Goal: Task Accomplishment & Management: Complete application form

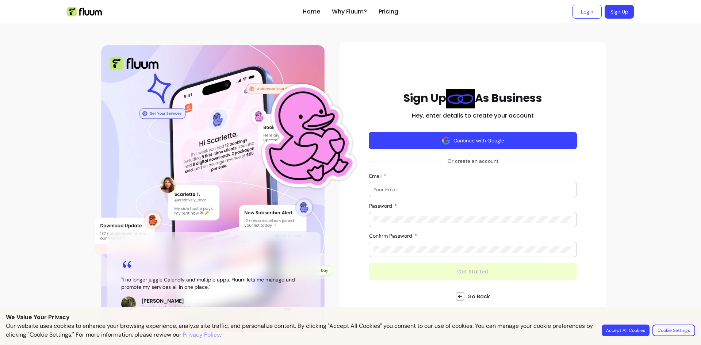
click at [457, 139] on button "Continue with Google" at bounding box center [473, 141] width 208 height 18
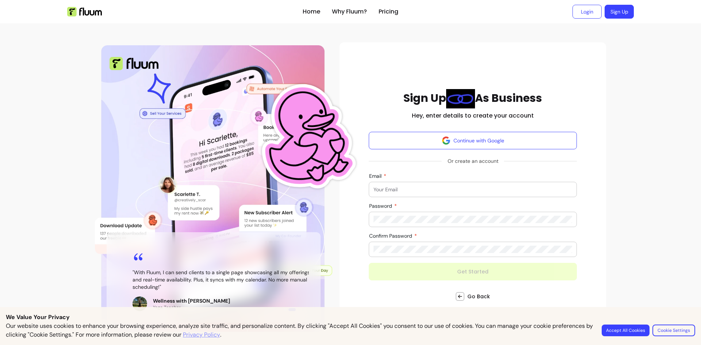
click at [629, 326] on button "Accept All Cookies" at bounding box center [626, 331] width 48 height 12
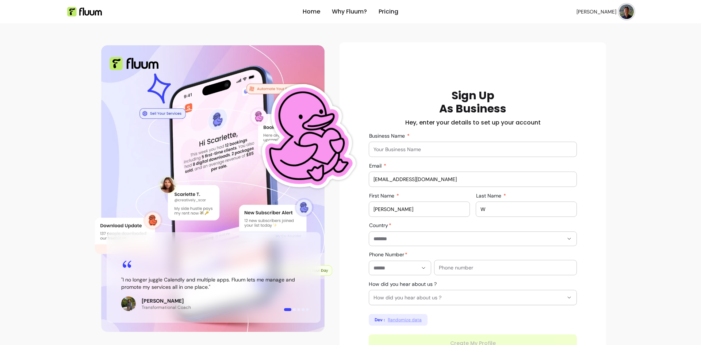
click at [420, 150] on input "Business Name" at bounding box center [473, 149] width 199 height 7
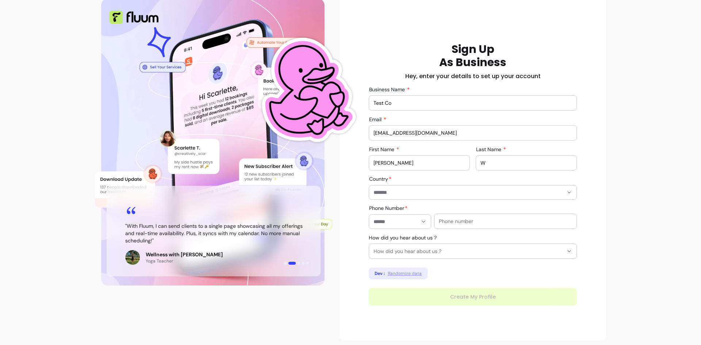
type input "Test Co"
click at [499, 162] on input "W" at bounding box center [526, 162] width 92 height 7
type input "Wu"
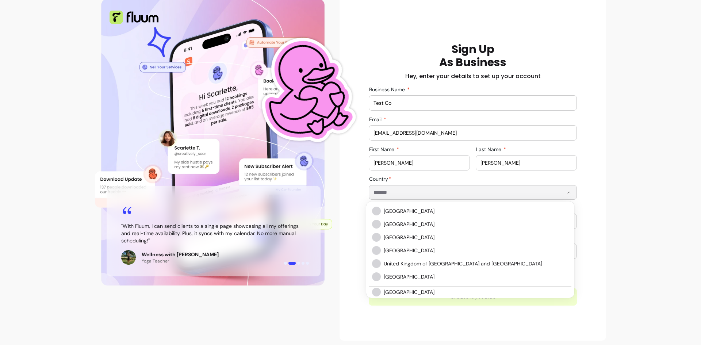
click at [447, 193] on input "Country" at bounding box center [463, 192] width 178 height 7
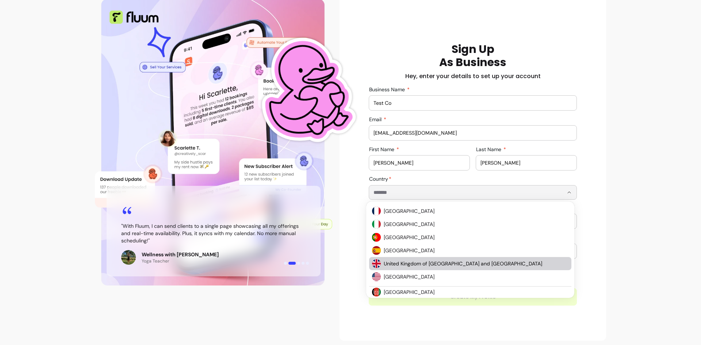
click at [394, 266] on span "United Kingdom of Great Britain and Northern Ireland" at bounding box center [472, 263] width 177 height 7
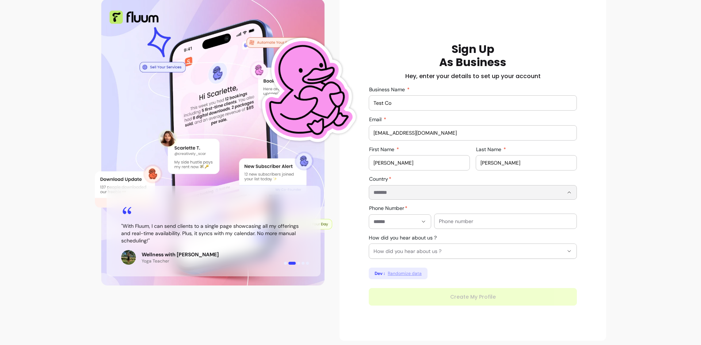
type input "**********"
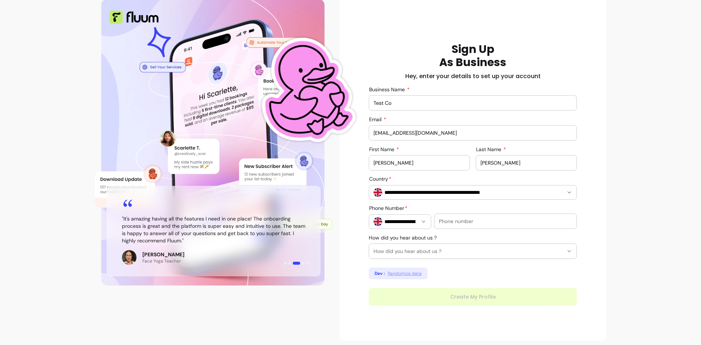
click at [611, 217] on div "Home Why Fluum? Pricing Jeff W. open navigation menu " I no longer juggle Calen…" at bounding box center [350, 151] width 701 height 394
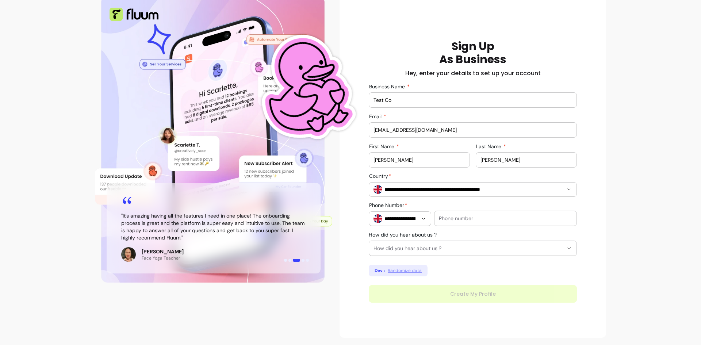
click at [458, 220] on input "text" at bounding box center [505, 218] width 133 height 7
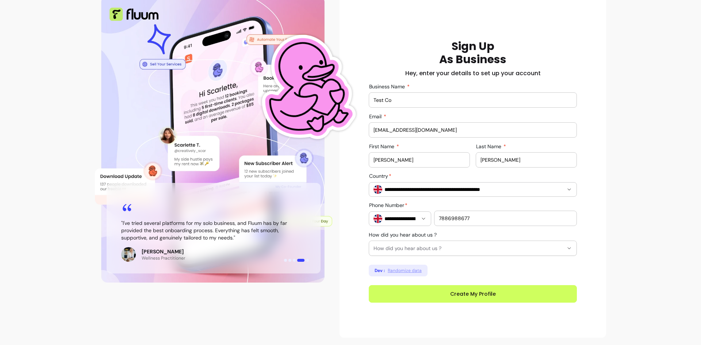
type input "7886988677"
click at [450, 275] on div "**********" at bounding box center [473, 171] width 208 height 263
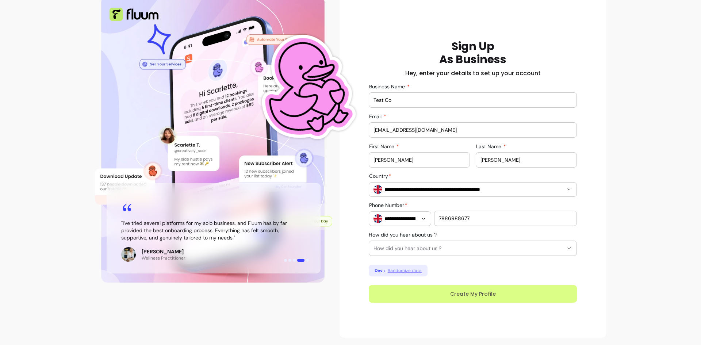
click at [442, 295] on button "Create My Profile" at bounding box center [473, 294] width 208 height 18
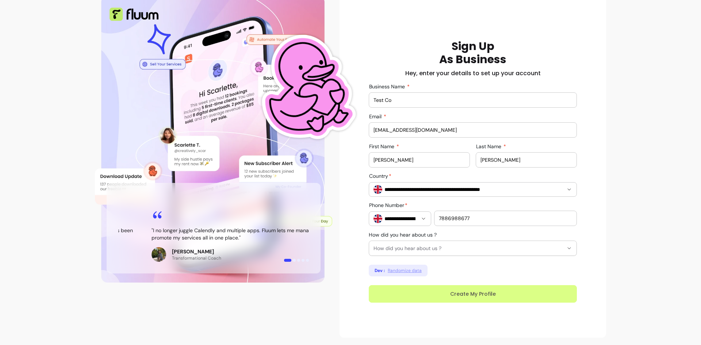
scroll to position [11, 0]
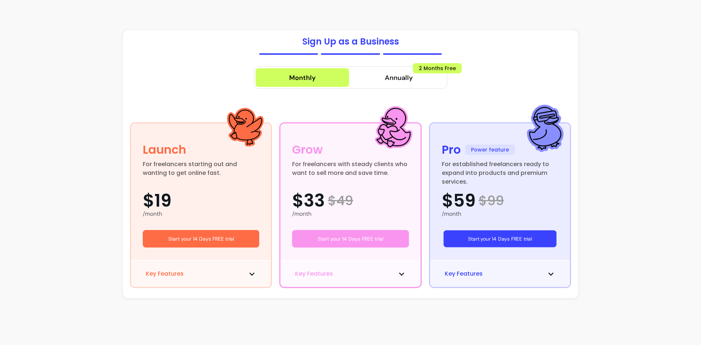
click at [478, 241] on button "Start your 14 Days FREE trial" at bounding box center [499, 238] width 113 height 17
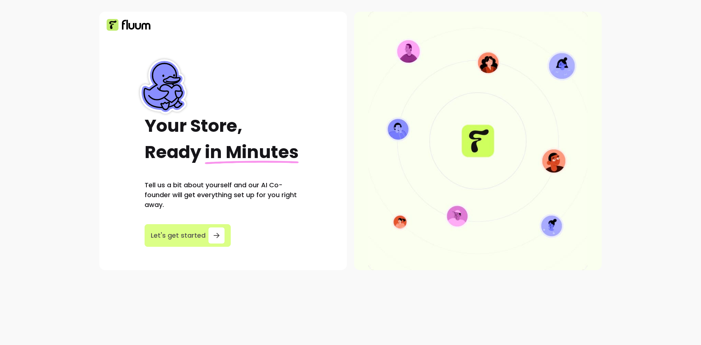
click at [201, 231] on span "Let's get started" at bounding box center [178, 235] width 55 height 10
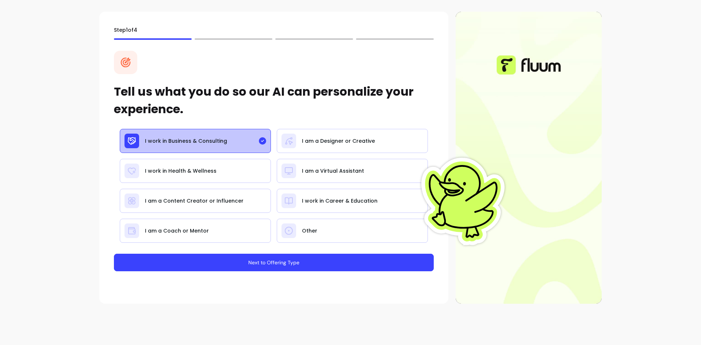
click at [286, 268] on button "Next to Offering Type" at bounding box center [274, 263] width 320 height 18
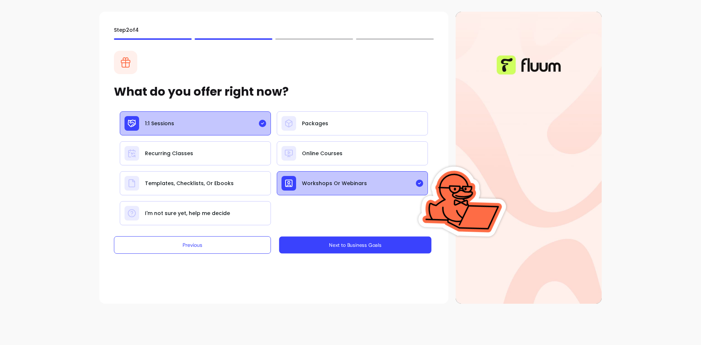
click at [317, 246] on button "Next to Business Goals" at bounding box center [355, 245] width 152 height 17
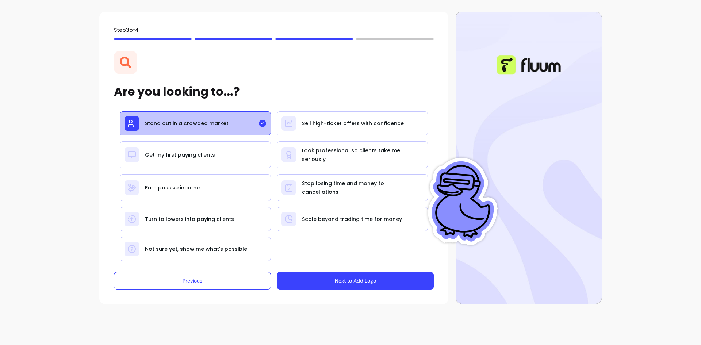
click at [320, 127] on div "Stand out in a crowded market Sell high-ticket offers with confidence Get my fi…" at bounding box center [274, 186] width 320 height 150
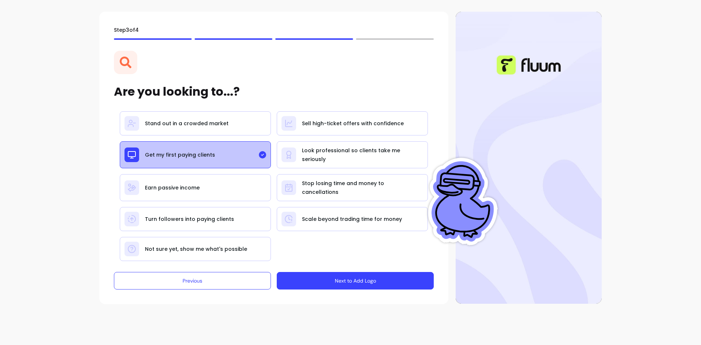
click at [329, 277] on button "Next to Add Logo" at bounding box center [355, 281] width 157 height 18
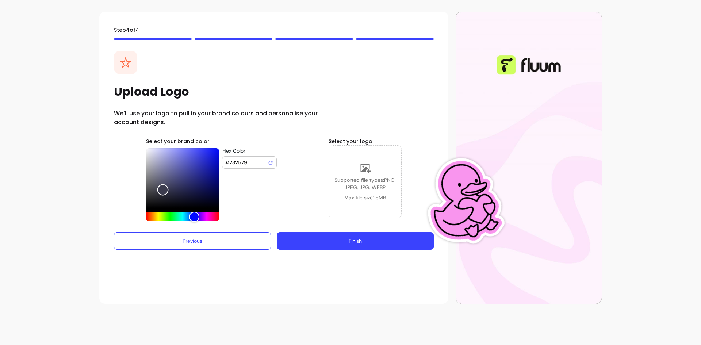
drag, startPoint x: 198, startPoint y: 180, endPoint x: 162, endPoint y: 190, distance: 37.2
click at [162, 190] on div "Color" at bounding box center [182, 178] width 73 height 60
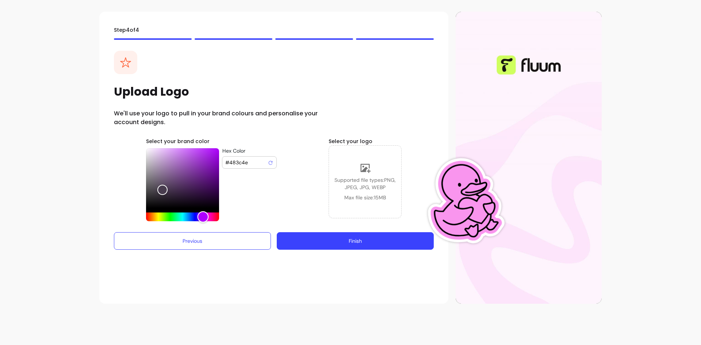
click at [203, 220] on div "Hue" at bounding box center [182, 216] width 73 height 9
drag, startPoint x: 201, startPoint y: 185, endPoint x: 197, endPoint y: 171, distance: 14.8
click at [197, 171] on div "Color" at bounding box center [182, 178] width 73 height 60
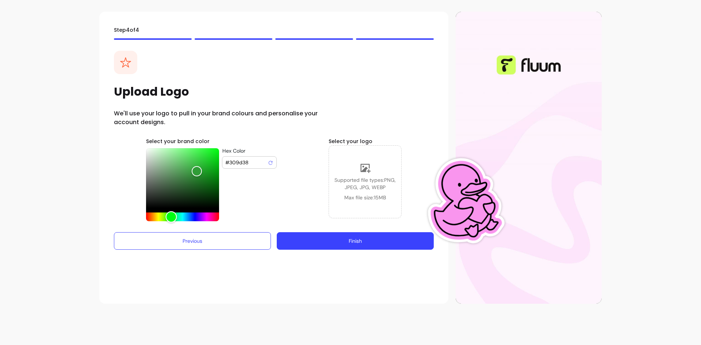
click at [171, 221] on div "Hue" at bounding box center [182, 216] width 73 height 9
click at [204, 167] on div "Color" at bounding box center [182, 178] width 73 height 60
type input "#219128"
drag, startPoint x: 203, startPoint y: 169, endPoint x: 203, endPoint y: 174, distance: 4.7
drag, startPoint x: 203, startPoint y: 174, endPoint x: 350, endPoint y: 259, distance: 169.9
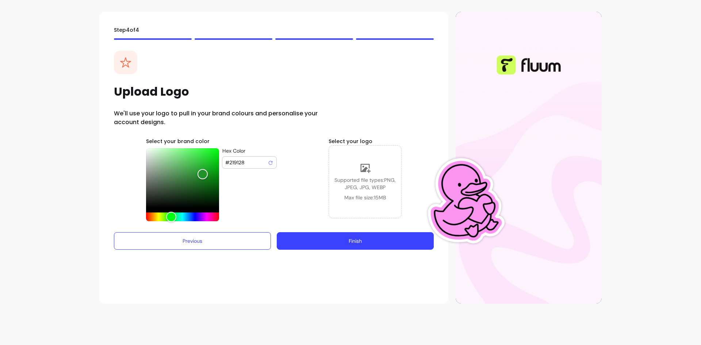
click at [350, 259] on div "Step 4 of 4 Upload Logo We'll use your logo to pull in your brand colours and p…" at bounding box center [273, 158] width 349 height 292
click at [337, 241] on button "Finish" at bounding box center [355, 241] width 157 height 18
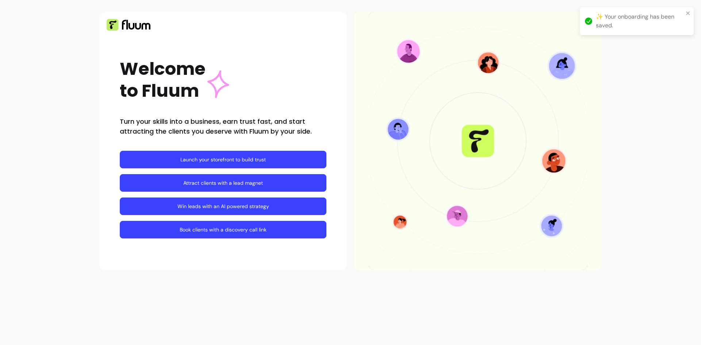
click at [215, 156] on link "Launch your storefront to build trust" at bounding box center [223, 160] width 207 height 18
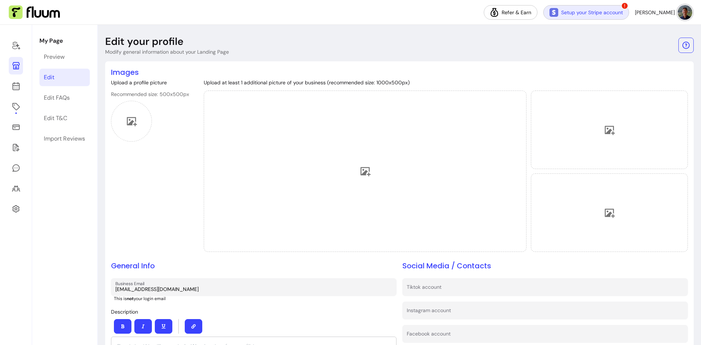
click at [599, 8] on link "Setup your Stripe account" at bounding box center [586, 12] width 86 height 15
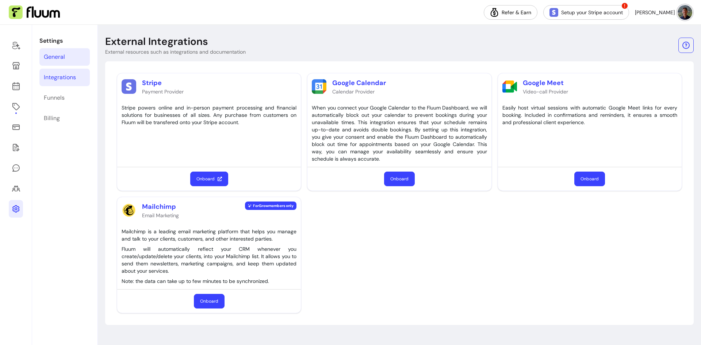
click at [64, 57] on div "General" at bounding box center [54, 57] width 21 height 9
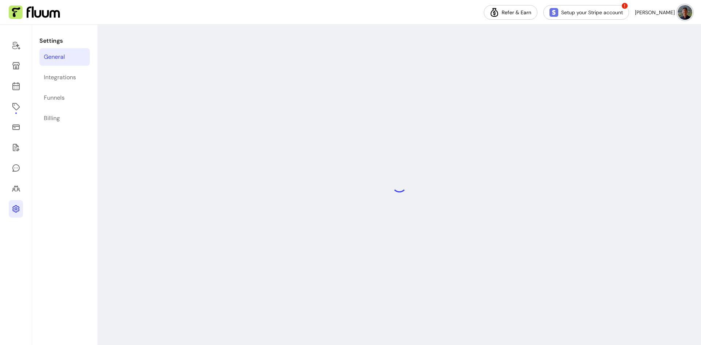
select select "**********"
select select "***"
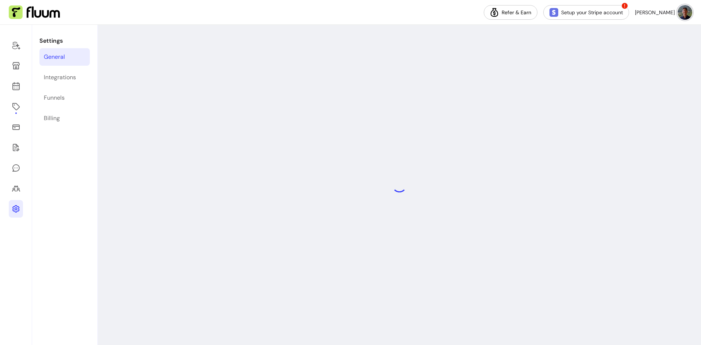
select select "***"
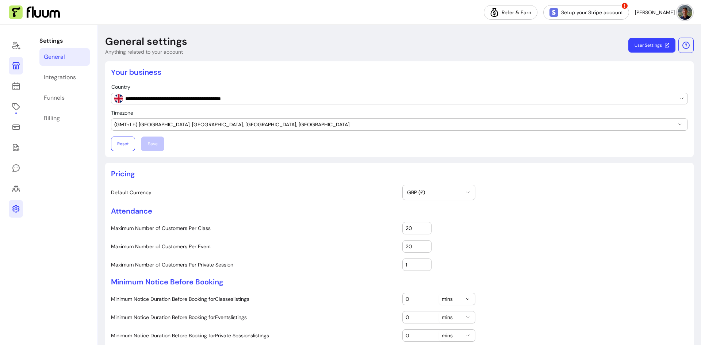
click at [14, 59] on link at bounding box center [16, 66] width 14 height 18
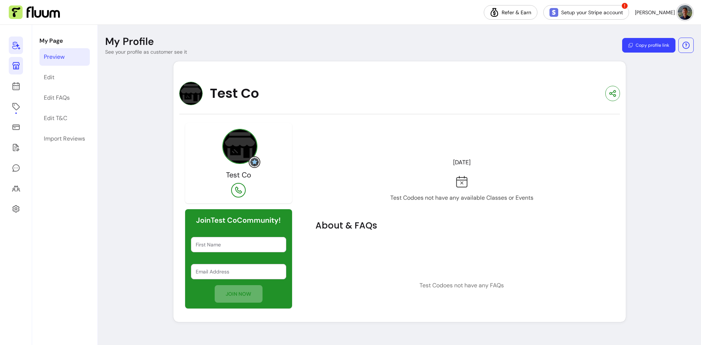
click at [12, 44] on icon at bounding box center [16, 45] width 9 height 9
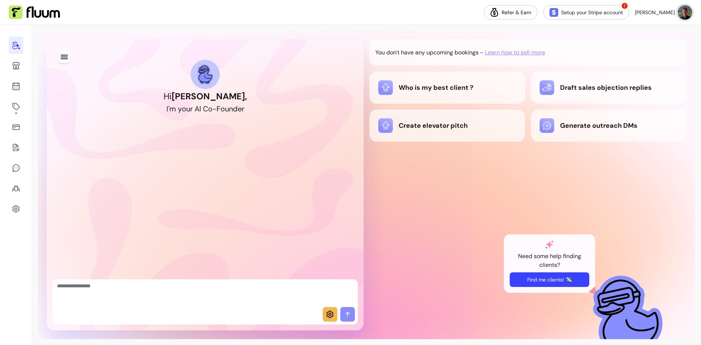
click at [555, 279] on button "Find me clients! 💸" at bounding box center [550, 279] width 80 height 15
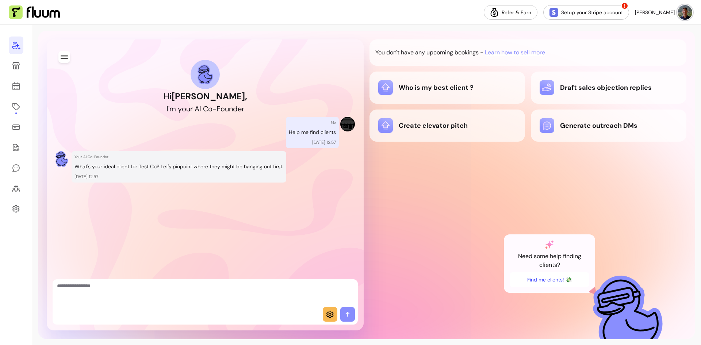
click at [197, 291] on textarea "Ask me anything..." at bounding box center [205, 293] width 296 height 22
type textarea "**********"
click at [349, 314] on icon at bounding box center [347, 314] width 7 height 7
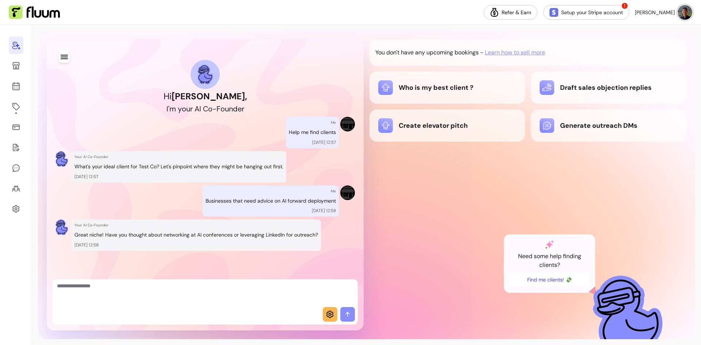
click at [227, 287] on textarea "Ask me anything..." at bounding box center [205, 293] width 296 height 22
type textarea "**********"
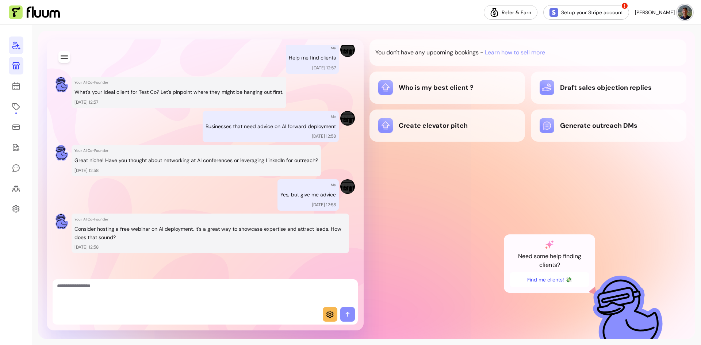
click at [18, 63] on icon at bounding box center [15, 65] width 7 height 7
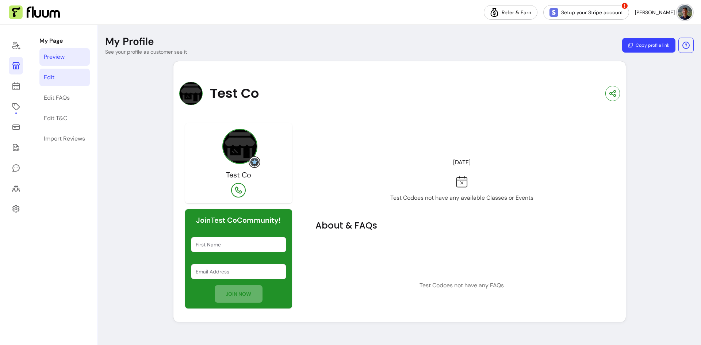
click at [61, 74] on link "Edit" at bounding box center [64, 78] width 50 height 18
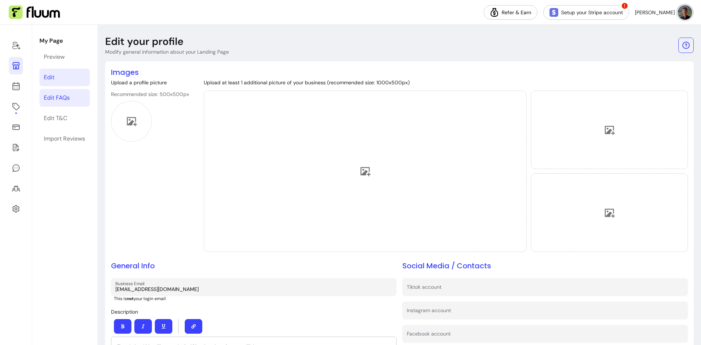
click at [58, 96] on div "Edit FAQs" at bounding box center [57, 97] width 26 height 9
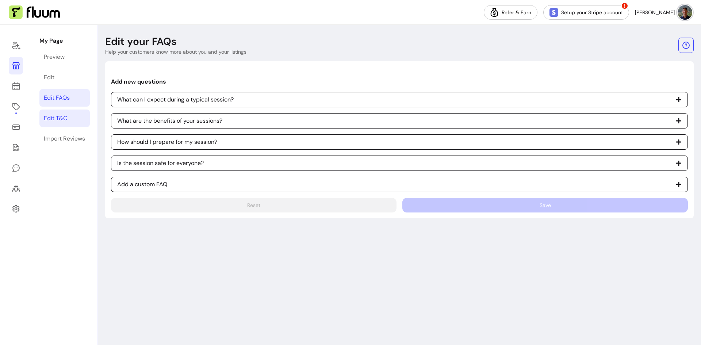
click at [63, 115] on div "Edit T&C" at bounding box center [55, 118] width 23 height 9
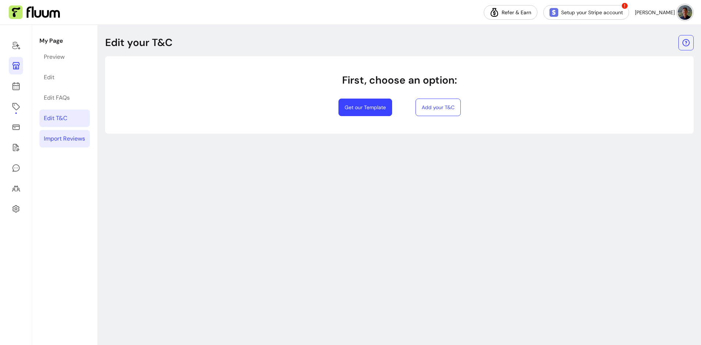
click at [64, 140] on div "Import Reviews" at bounding box center [64, 138] width 41 height 9
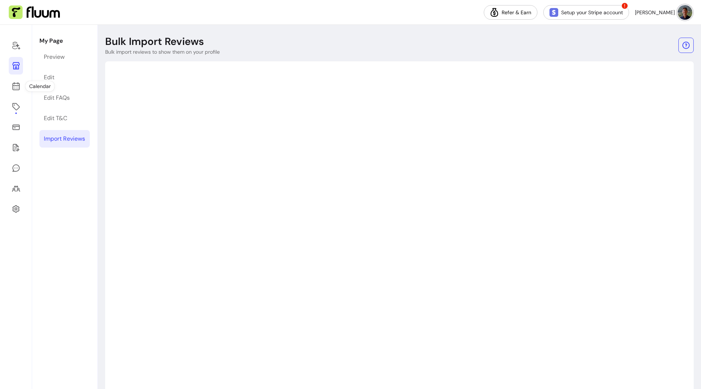
click at [19, 88] on icon at bounding box center [16, 86] width 9 height 9
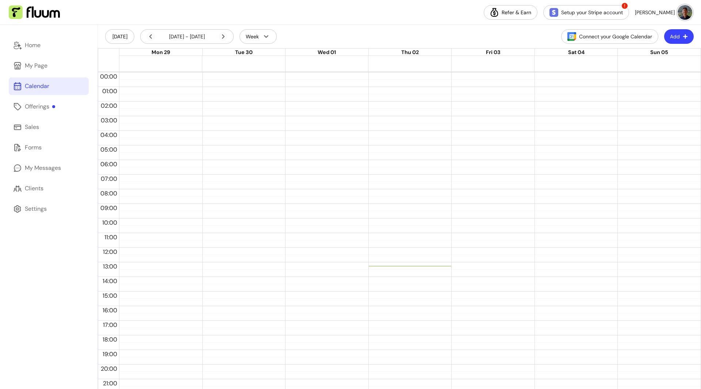
click at [37, 110] on div "Offerings" at bounding box center [40, 106] width 30 height 9
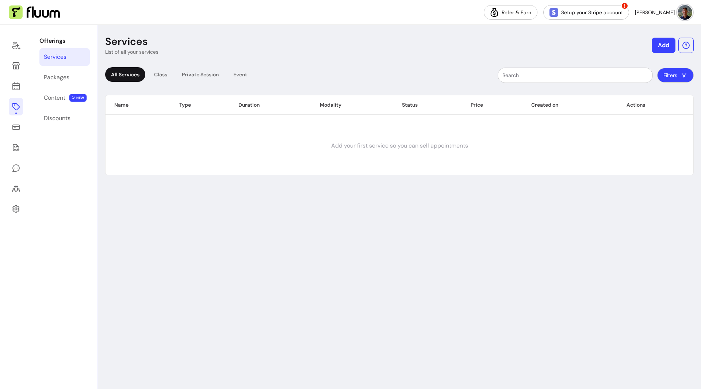
click at [15, 127] on icon at bounding box center [16, 127] width 9 height 9
